Goal: Task Accomplishment & Management: Manage account settings

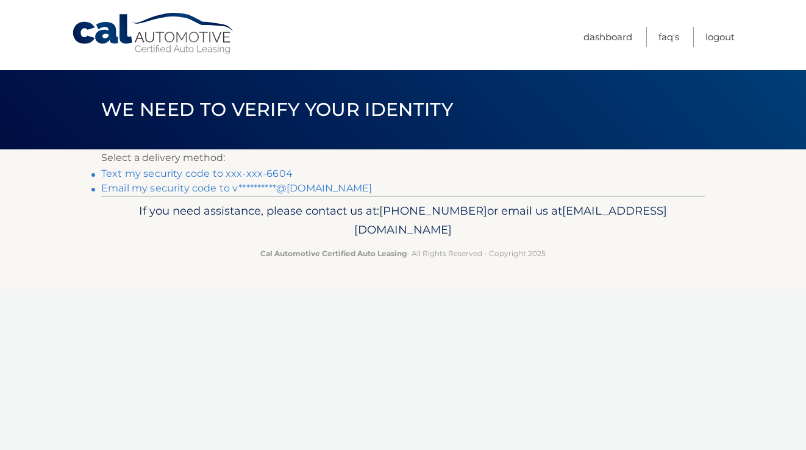
click at [263, 172] on link "Text my security code to xxx-xxx-6604" at bounding box center [196, 174] width 191 height 12
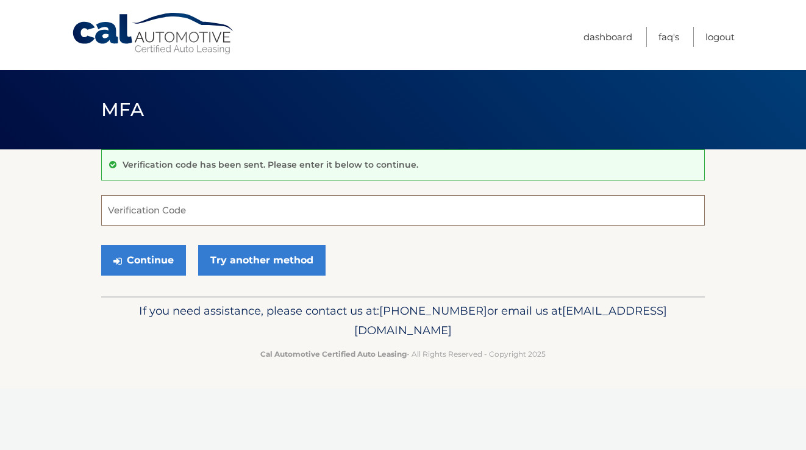
click at [326, 209] on input "Verification Code" at bounding box center [402, 210] width 603 height 30
type input "680143"
click at [143, 260] on button "Continue" at bounding box center [143, 260] width 85 height 30
click at [155, 263] on button "Continue" at bounding box center [143, 260] width 85 height 30
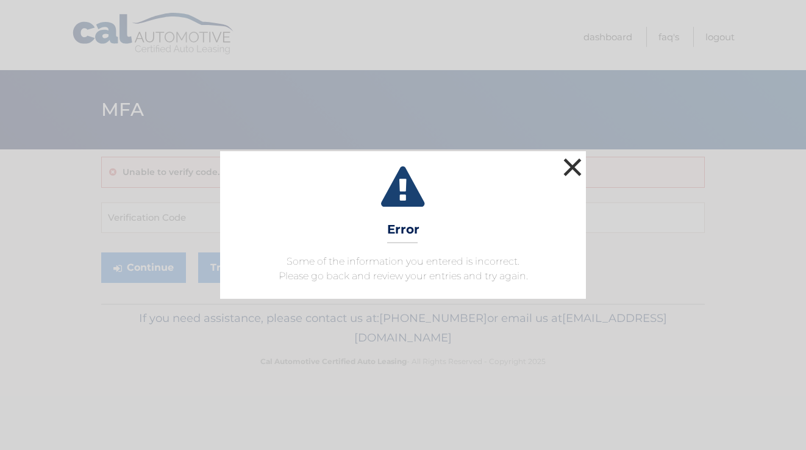
click at [569, 160] on button "×" at bounding box center [572, 167] width 24 height 24
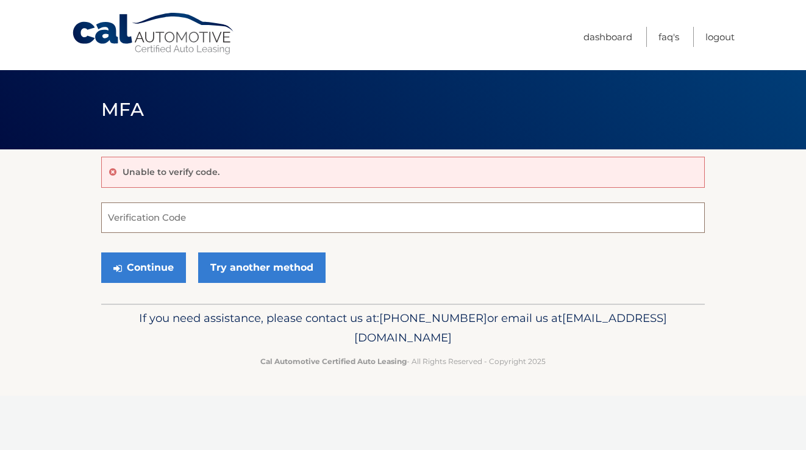
click at [302, 220] on input "Verification Code" at bounding box center [402, 217] width 603 height 30
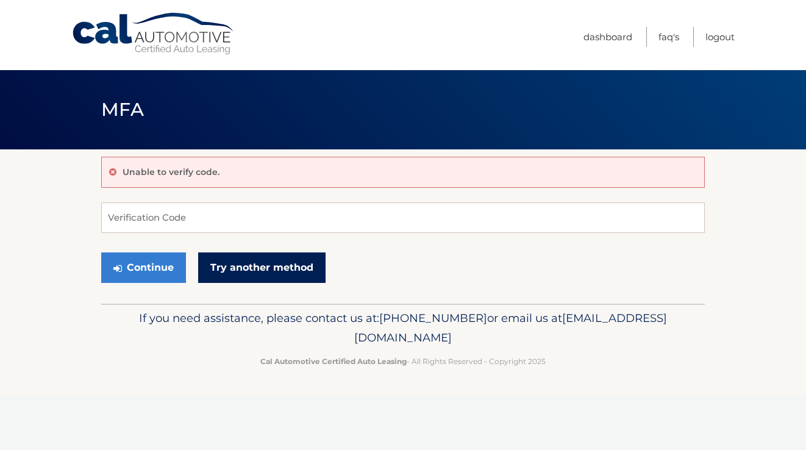
click at [230, 272] on link "Try another method" at bounding box center [261, 267] width 127 height 30
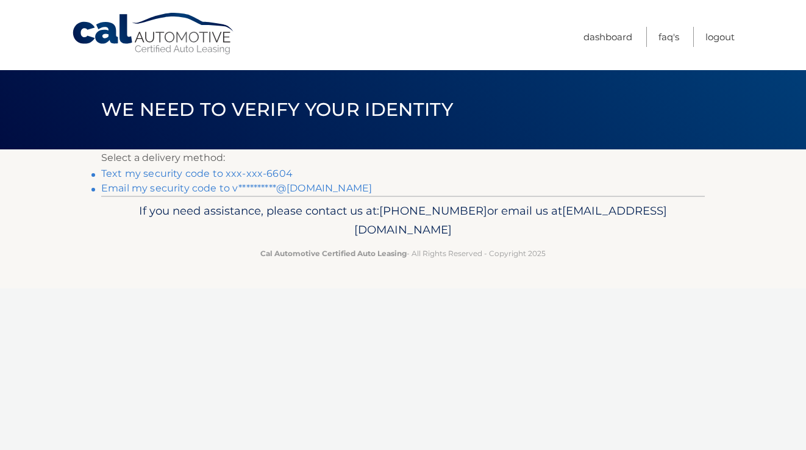
click at [181, 174] on link "Text my security code to xxx-xxx-6604" at bounding box center [196, 174] width 191 height 12
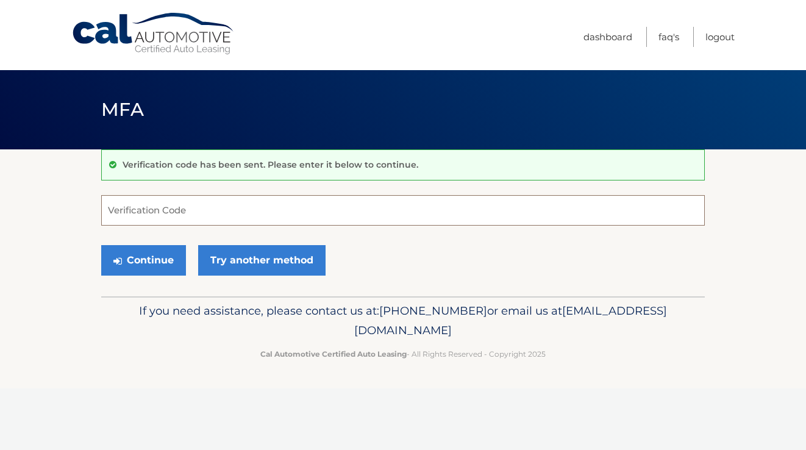
click at [158, 212] on input "Verification Code" at bounding box center [402, 210] width 603 height 30
type input "191358"
click at [130, 260] on button "Continue" at bounding box center [143, 260] width 85 height 30
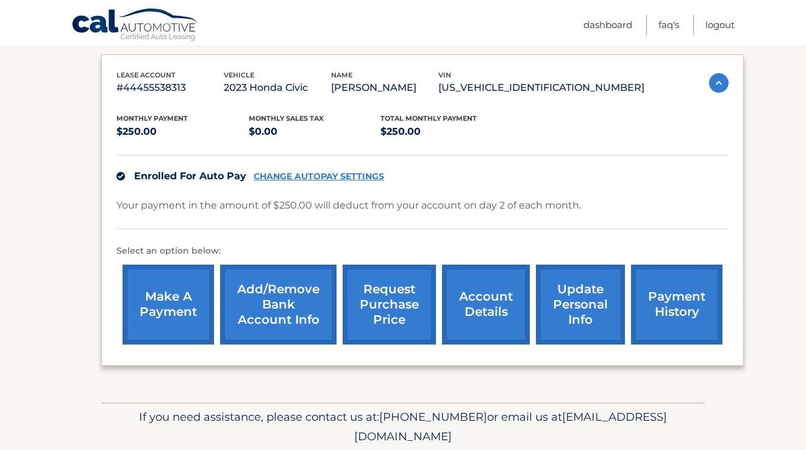
scroll to position [230, 0]
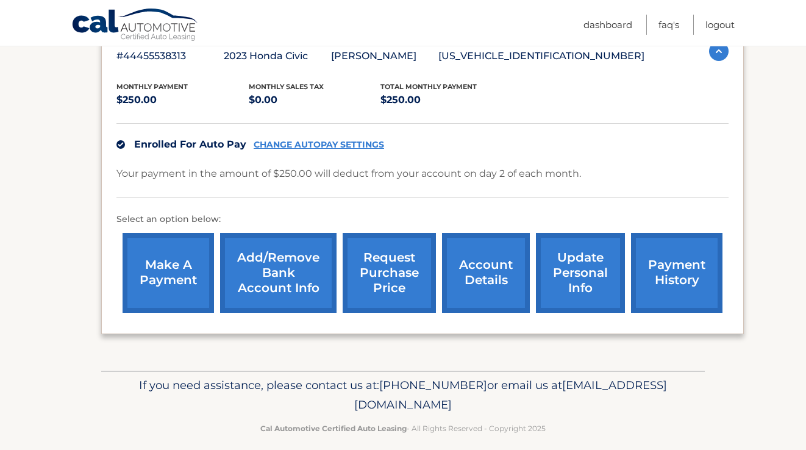
click at [569, 264] on link "update personal info" at bounding box center [580, 273] width 89 height 80
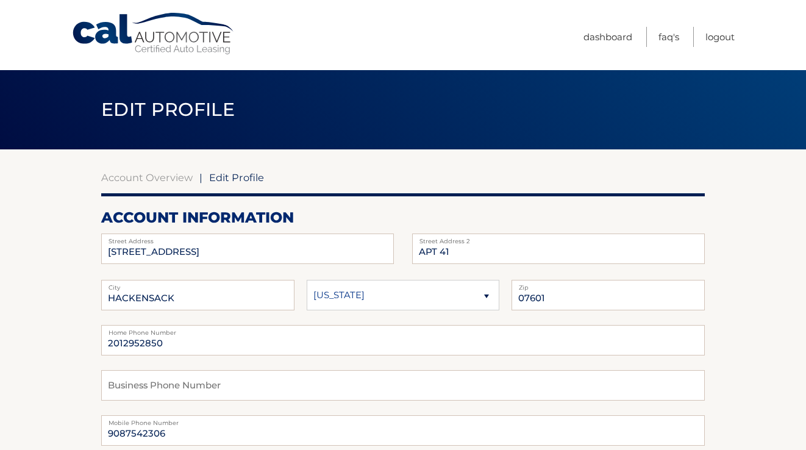
scroll to position [27, 0]
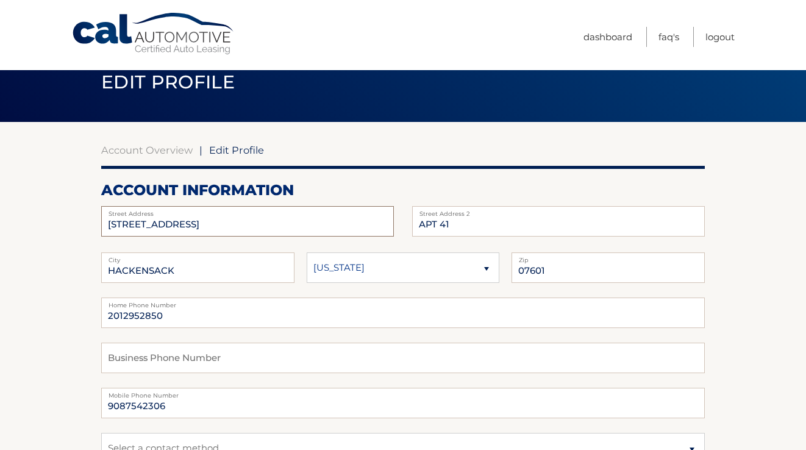
drag, startPoint x: 189, startPoint y: 218, endPoint x: 243, endPoint y: 226, distance: 54.8
click at [243, 226] on input "[STREET_ADDRESS]" at bounding box center [247, 221] width 293 height 30
type input "236 Speer Ave"
type input "APT 1"
type input "[PERSON_NAME]"
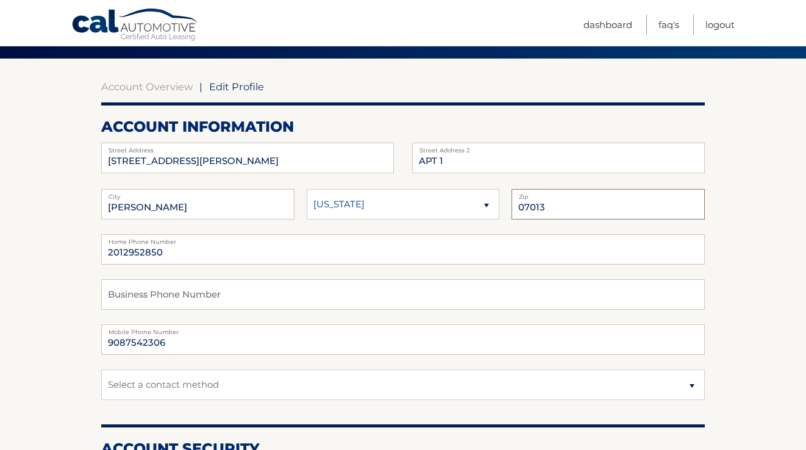
scroll to position [93, 0]
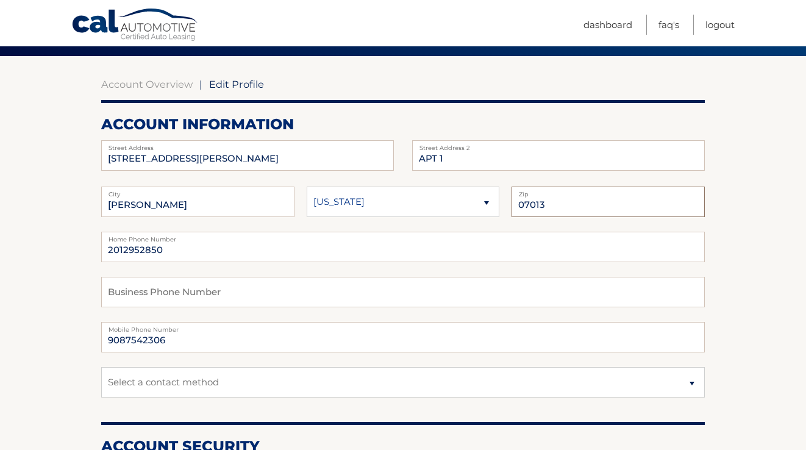
type input "07013"
drag, startPoint x: 171, startPoint y: 249, endPoint x: 64, endPoint y: 247, distance: 106.7
type input "2016866604"
drag, startPoint x: 180, startPoint y: 340, endPoint x: 30, endPoint y: 338, distance: 149.4
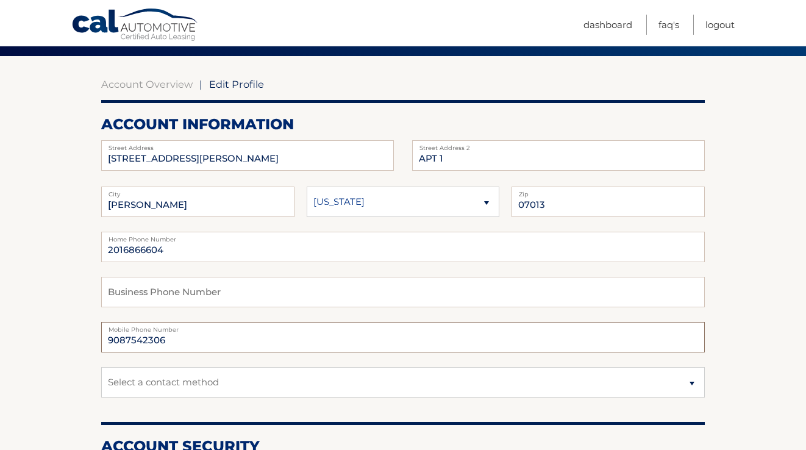
type input "2016866604"
select select "1"
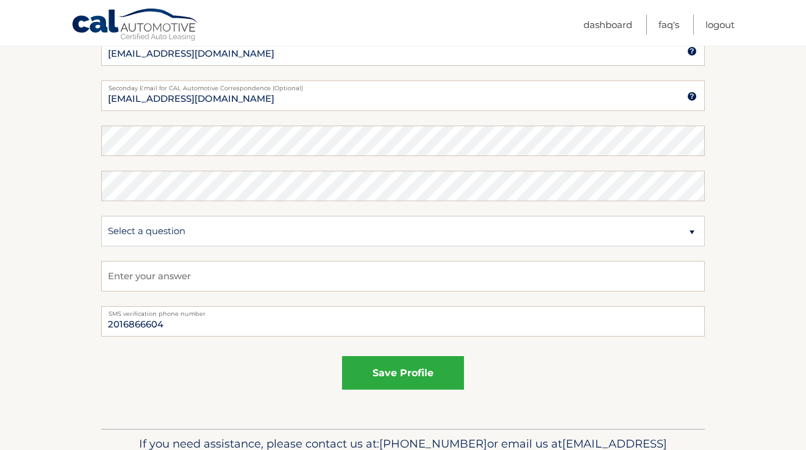
scroll to position [627, 0]
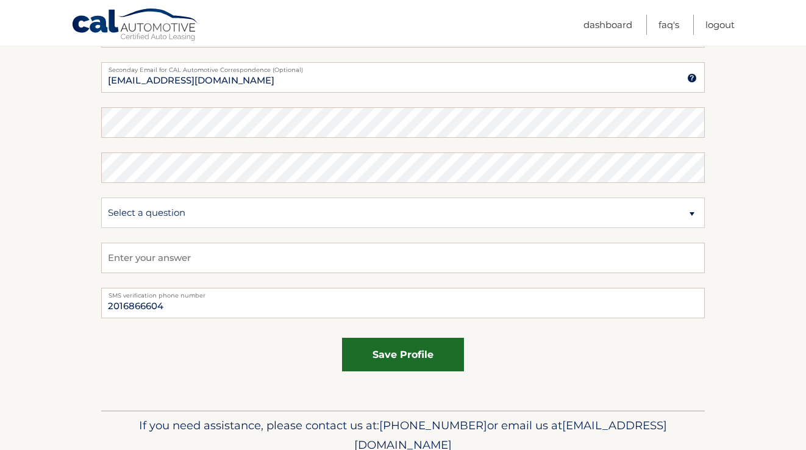
click at [403, 350] on button "save profile" at bounding box center [403, 355] width 122 height 34
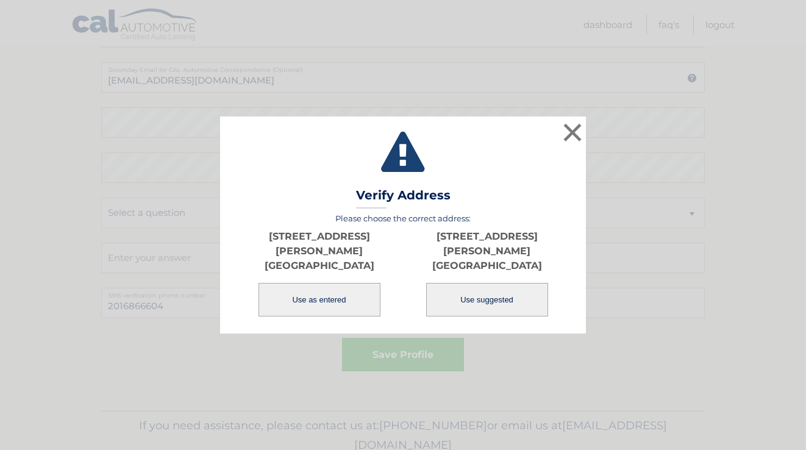
click at [483, 287] on button "Use suggested" at bounding box center [487, 300] width 122 height 34
type input "[STREET_ADDRESS][PERSON_NAME]"
type input "[PERSON_NAME]"
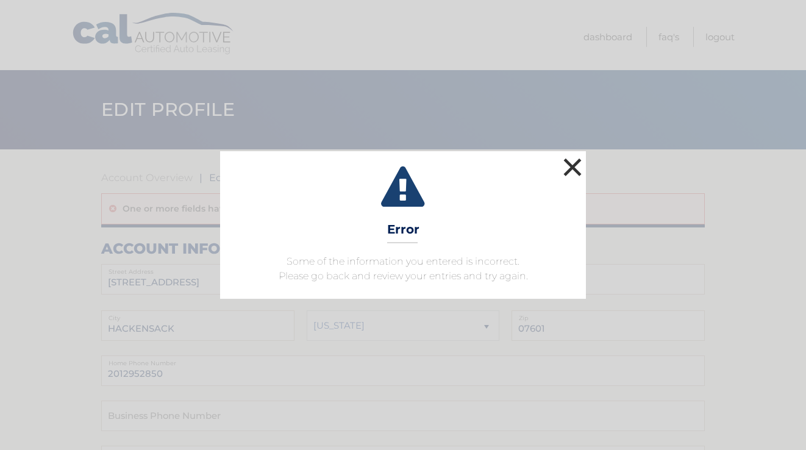
click at [571, 162] on button "×" at bounding box center [572, 167] width 24 height 24
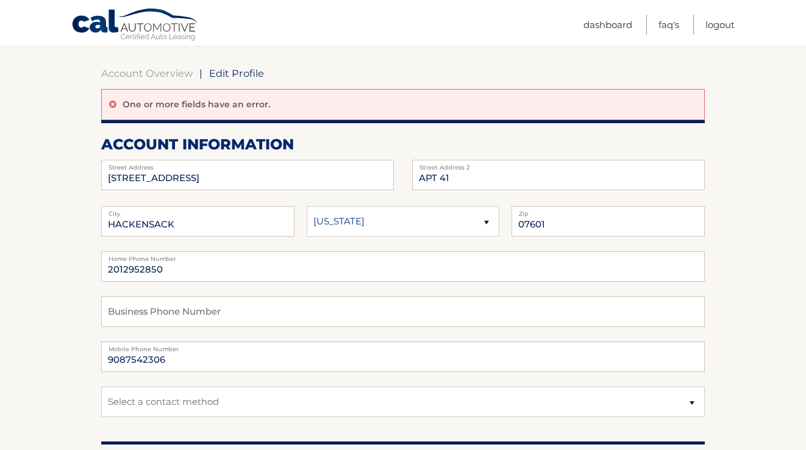
scroll to position [122, 0]
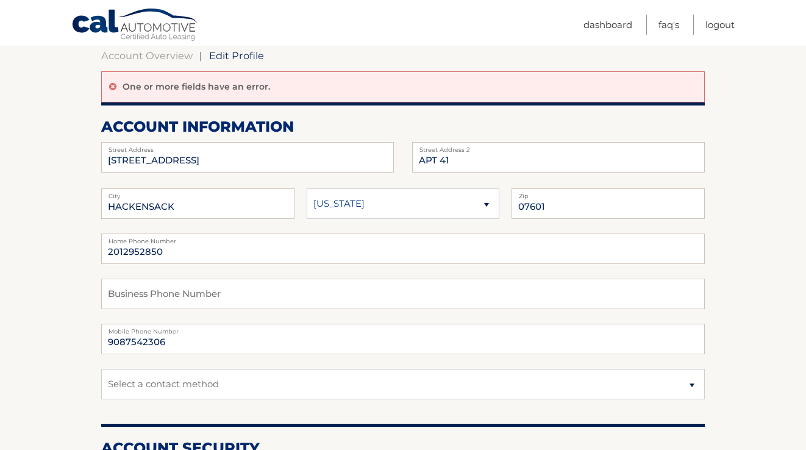
click at [271, 178] on div "[STREET_ADDRESS] Address APT 41 Street Address 2 [GEOGRAPHIC_DATA] State 07601 …" at bounding box center [402, 278] width 603 height 272
click at [269, 163] on input "[STREET_ADDRESS]" at bounding box center [247, 157] width 293 height 30
type input "[STREET_ADDRESS][PERSON_NAME]"
type input "Apt 1"
type input "[PERSON_NAME]"
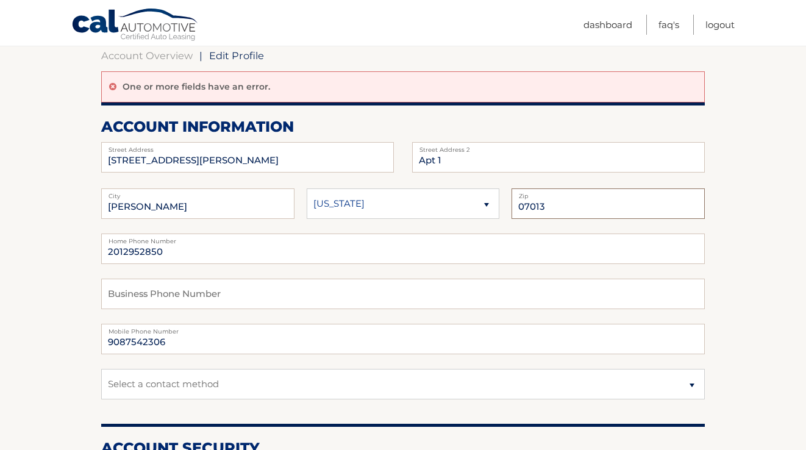
type input "07013"
click at [168, 248] on input "2012952850" at bounding box center [402, 248] width 603 height 30
type input "2016866604"
click at [118, 341] on input "9087542306" at bounding box center [402, 339] width 603 height 30
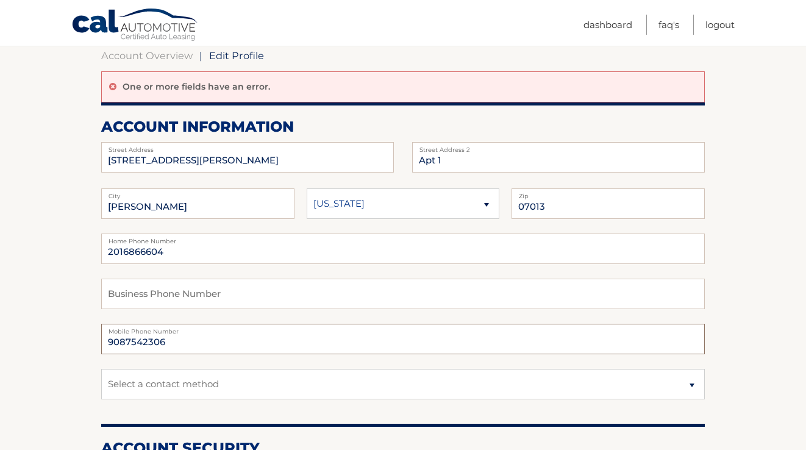
click at [118, 341] on input "9087542306" at bounding box center [402, 339] width 603 height 30
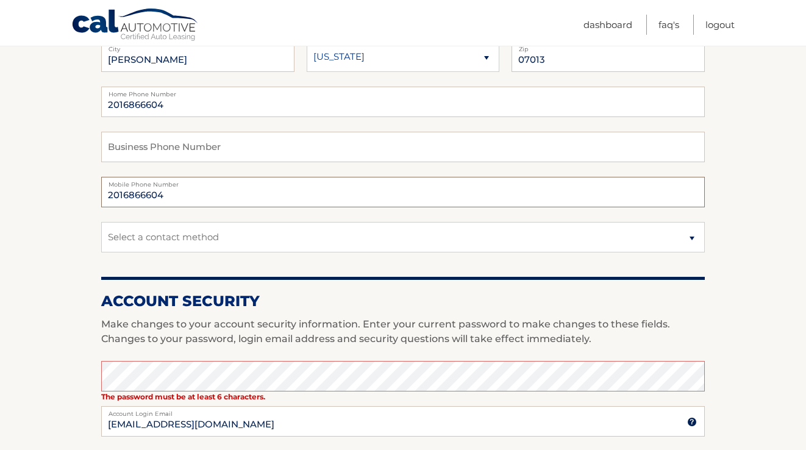
scroll to position [308, 0]
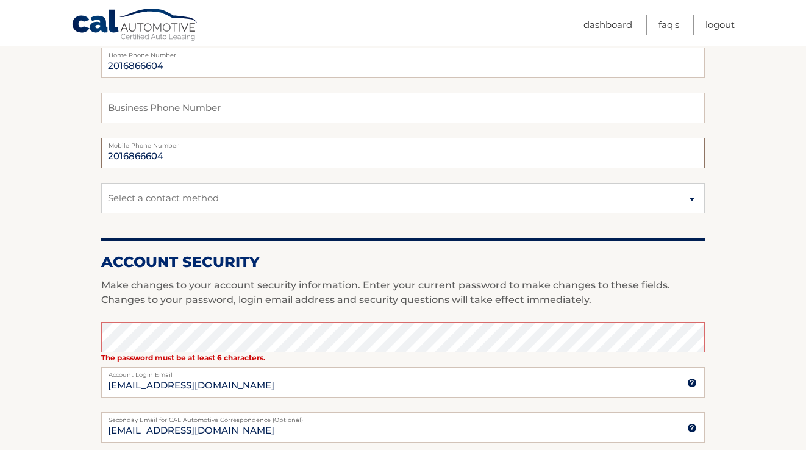
type input "2016866604"
select select "1"
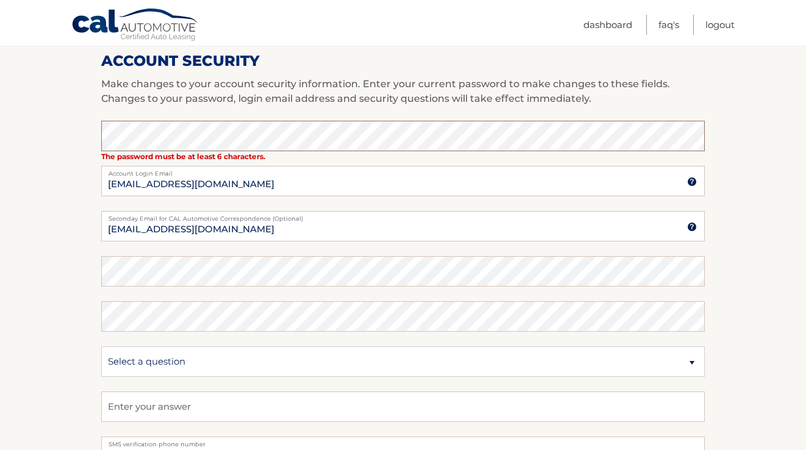
scroll to position [505, 0]
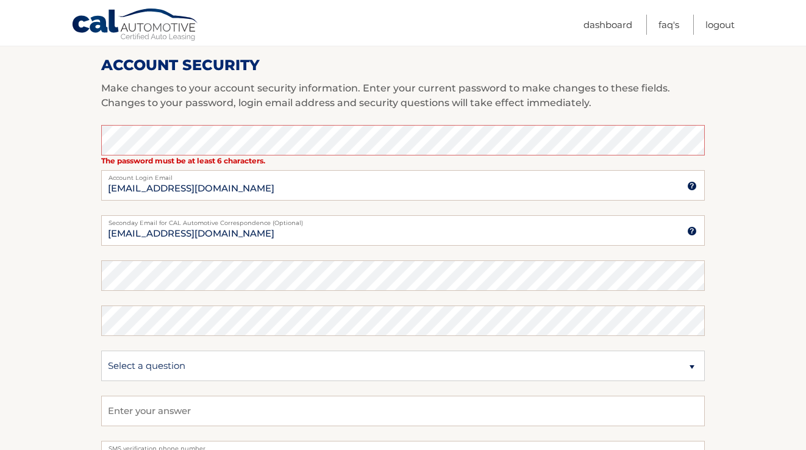
click at [77, 168] on section "Account Overview | Edit Profile One or more fields have an error. account infor…" at bounding box center [403, 104] width 806 height 919
click at [150, 197] on input "vasquezam95@gmail.com" at bounding box center [402, 185] width 603 height 30
click at [66, 140] on section "Account Overview | Edit Profile One or more fields have an error. account infor…" at bounding box center [403, 104] width 806 height 919
click at [43, 201] on section "Account Overview | Edit Profile One or more fields have an error. account infor…" at bounding box center [403, 104] width 806 height 919
click at [43, 196] on section "Account Overview | Edit Profile One or more fields have an error. account infor…" at bounding box center [403, 104] width 806 height 919
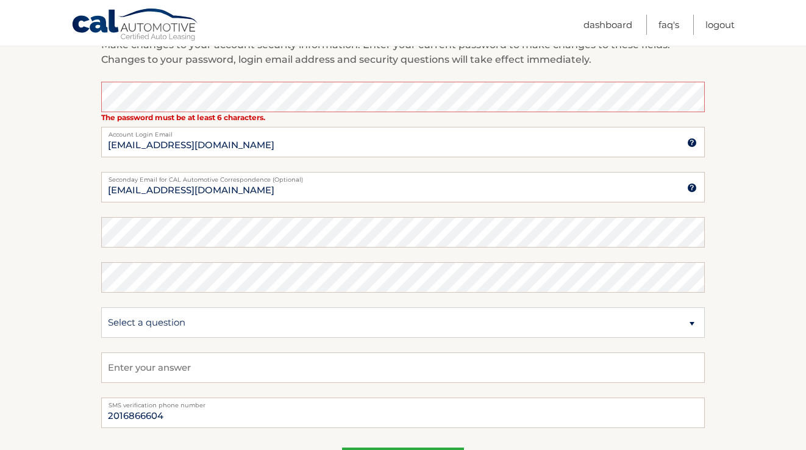
scroll to position [548, 0]
click at [54, 210] on section "Account Overview | Edit Profile One or more fields have an error. account infor…" at bounding box center [403, 60] width 806 height 919
click at [73, 241] on section "Account Overview | Edit Profile One or more fields have an error. account infor…" at bounding box center [403, 60] width 806 height 919
select select "1"
click at [143, 370] on input "text" at bounding box center [402, 367] width 603 height 30
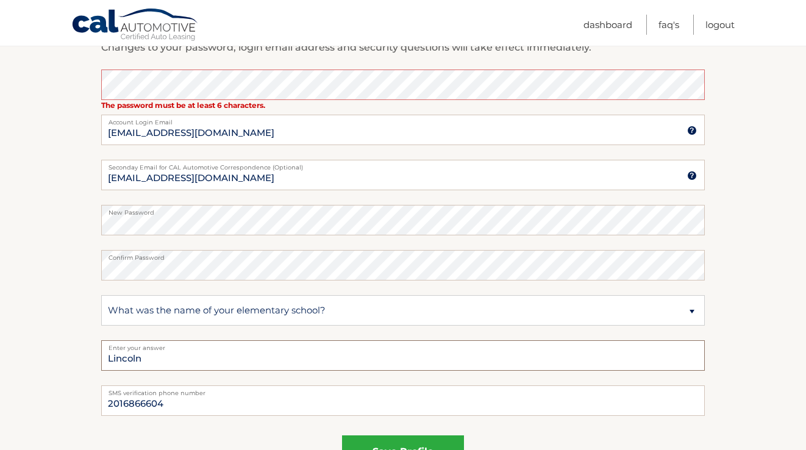
scroll to position [559, 0]
type input "Lincoln"
click at [94, 185] on section "Account Overview | Edit Profile One or more fields have an error. account infor…" at bounding box center [403, 49] width 806 height 919
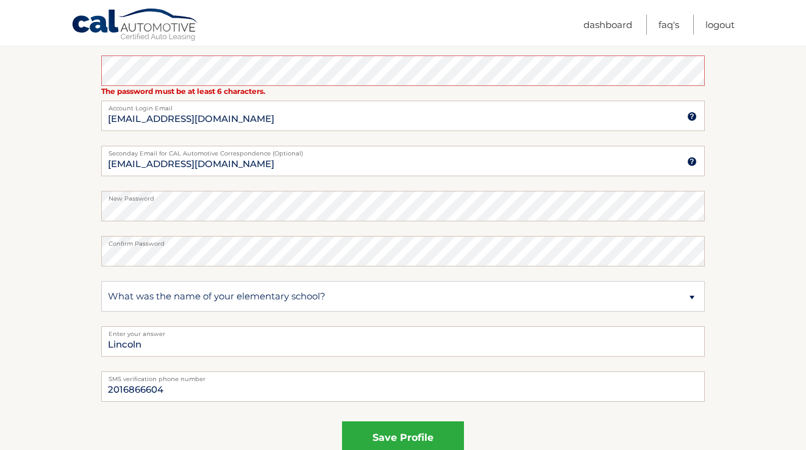
scroll to position [577, 0]
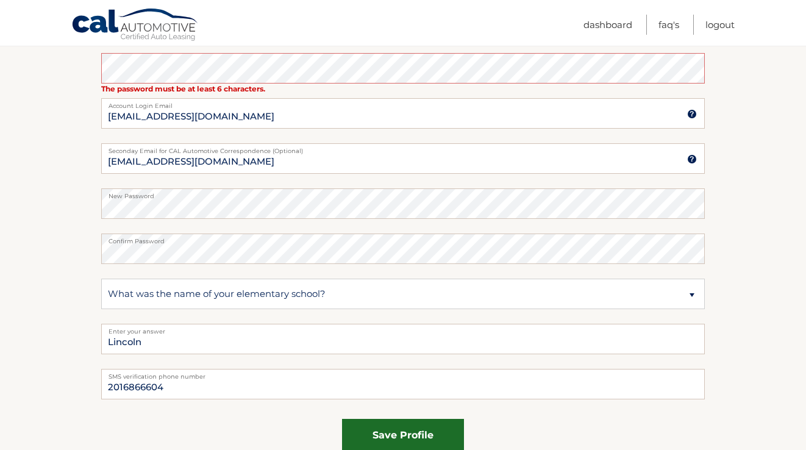
click at [382, 426] on button "save profile" at bounding box center [403, 436] width 122 height 34
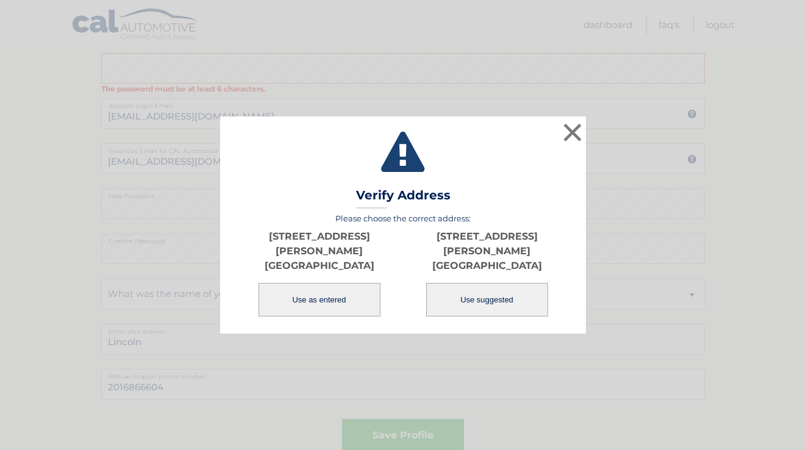
click at [464, 288] on button "Use suggested" at bounding box center [487, 300] width 122 height 34
type input "236 SPEER AVE"
type input "CLIFTON"
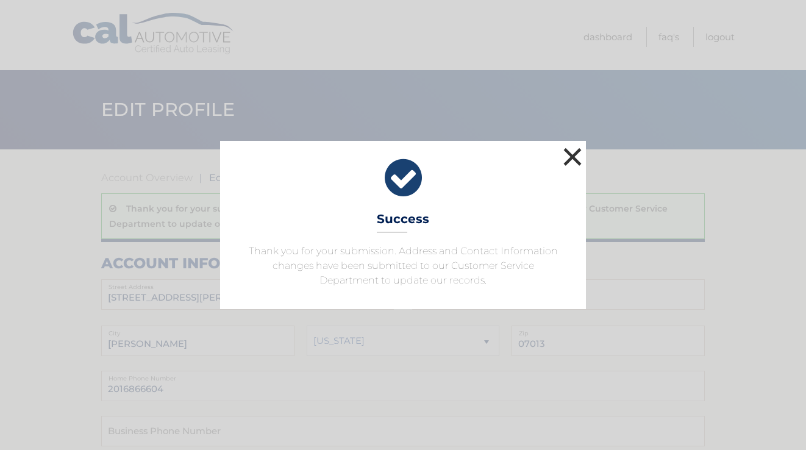
click at [574, 154] on button "×" at bounding box center [572, 156] width 24 height 24
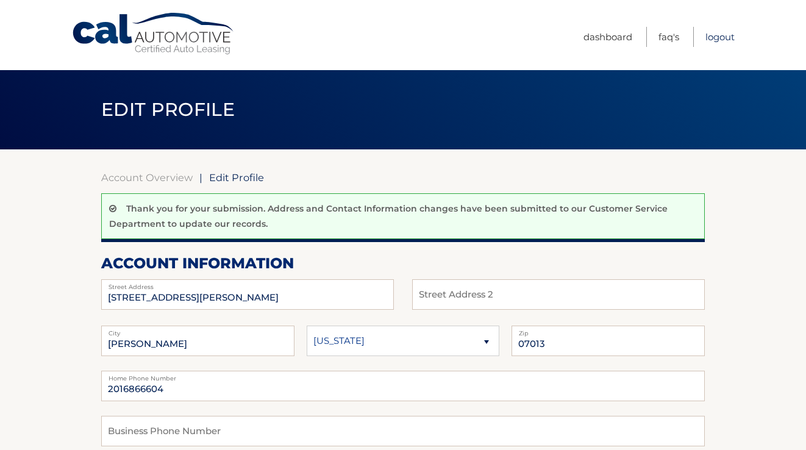
click at [710, 34] on link "Logout" at bounding box center [719, 37] width 29 height 20
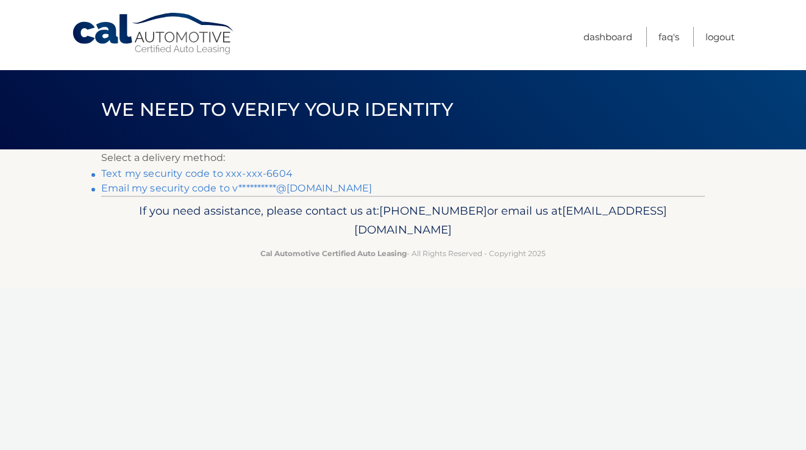
click at [267, 173] on link "Text my security code to xxx-xxx-6604" at bounding box center [196, 174] width 191 height 12
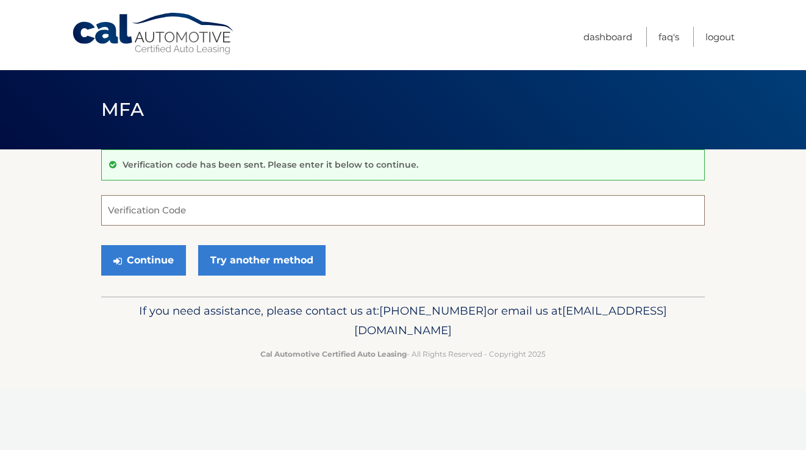
click at [233, 211] on input "Verification Code" at bounding box center [402, 210] width 603 height 30
type input "786117"
click at [143, 260] on button "Continue" at bounding box center [143, 260] width 85 height 30
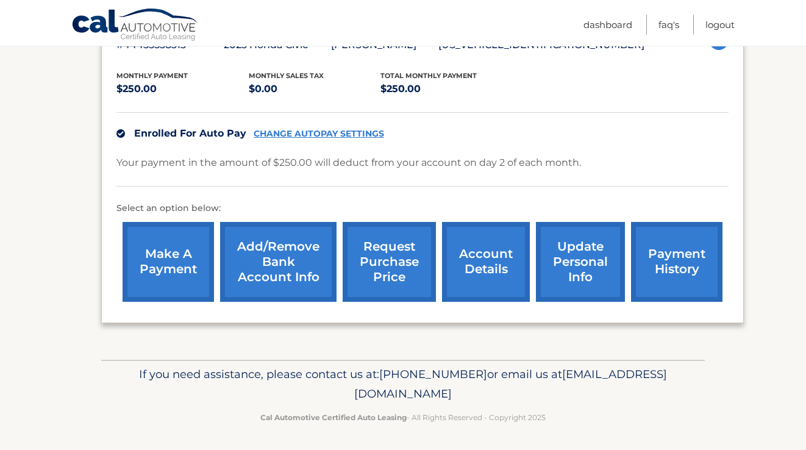
scroll to position [240, 0]
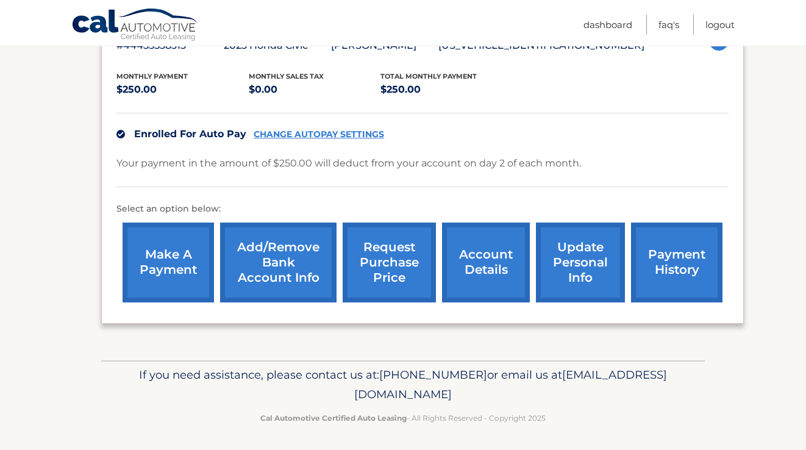
click at [494, 262] on link "account details" at bounding box center [486, 262] width 88 height 80
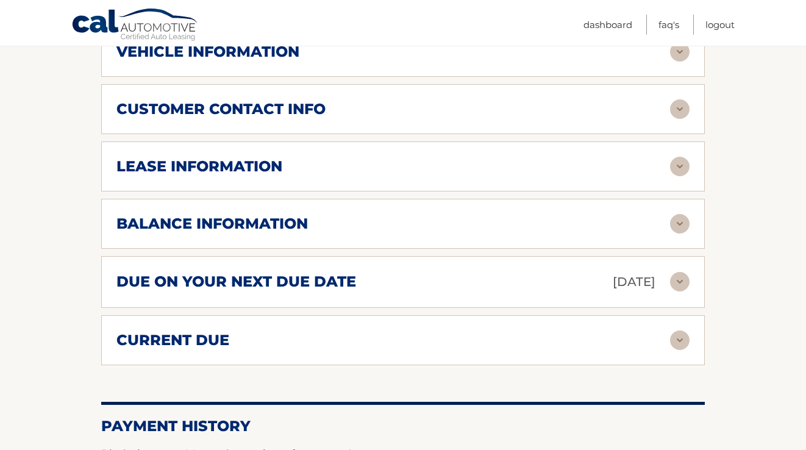
scroll to position [571, 0]
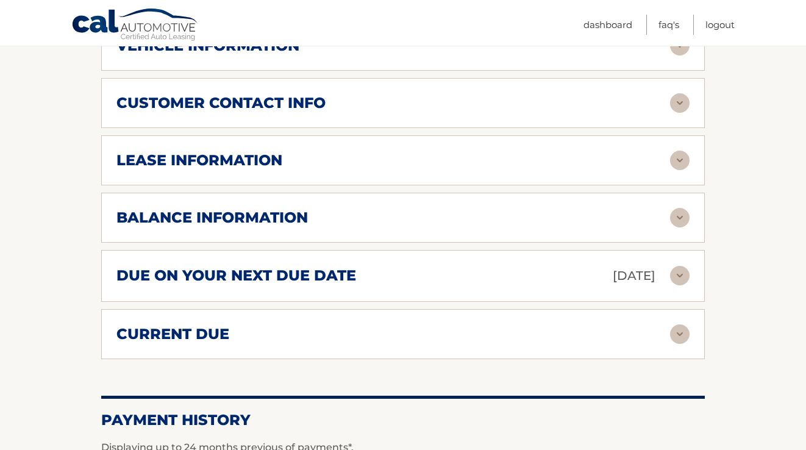
click at [678, 160] on img at bounding box center [680, 161] width 20 height 20
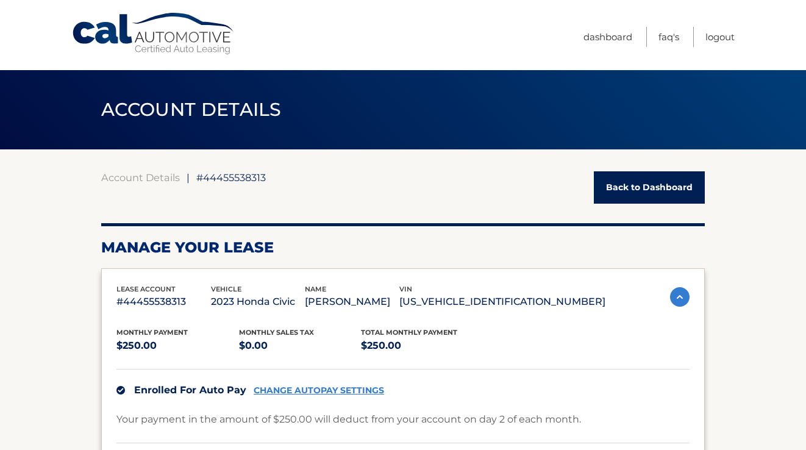
scroll to position [0, 0]
click at [713, 32] on link "Logout" at bounding box center [719, 37] width 29 height 20
